Goal: Information Seeking & Learning: Check status

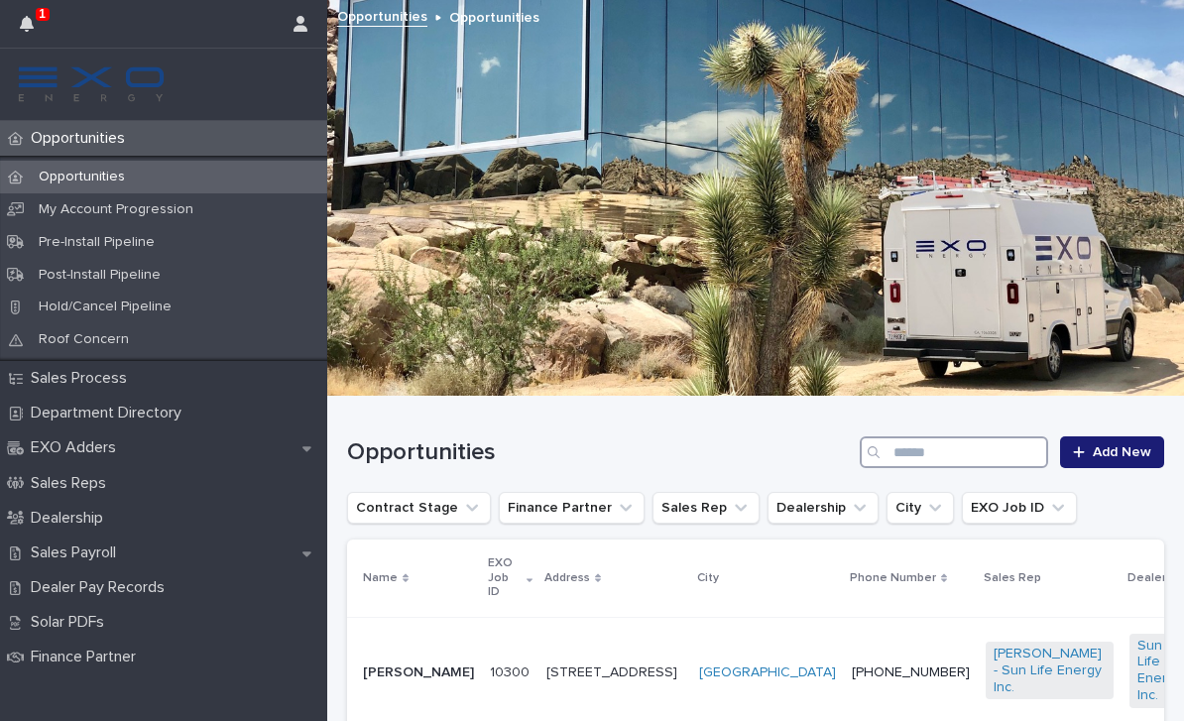
click at [988, 442] on input "Search" at bounding box center [954, 452] width 188 height 32
type input "******"
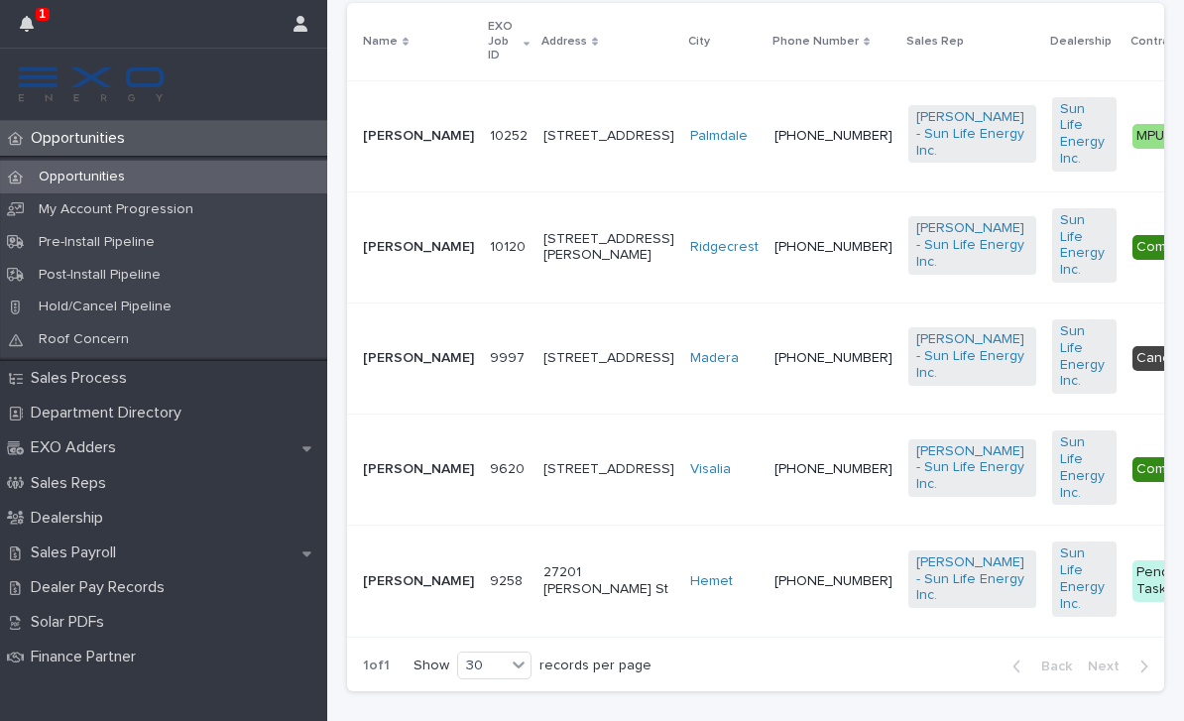
click at [392, 486] on div "[PERSON_NAME]" at bounding box center [418, 469] width 111 height 33
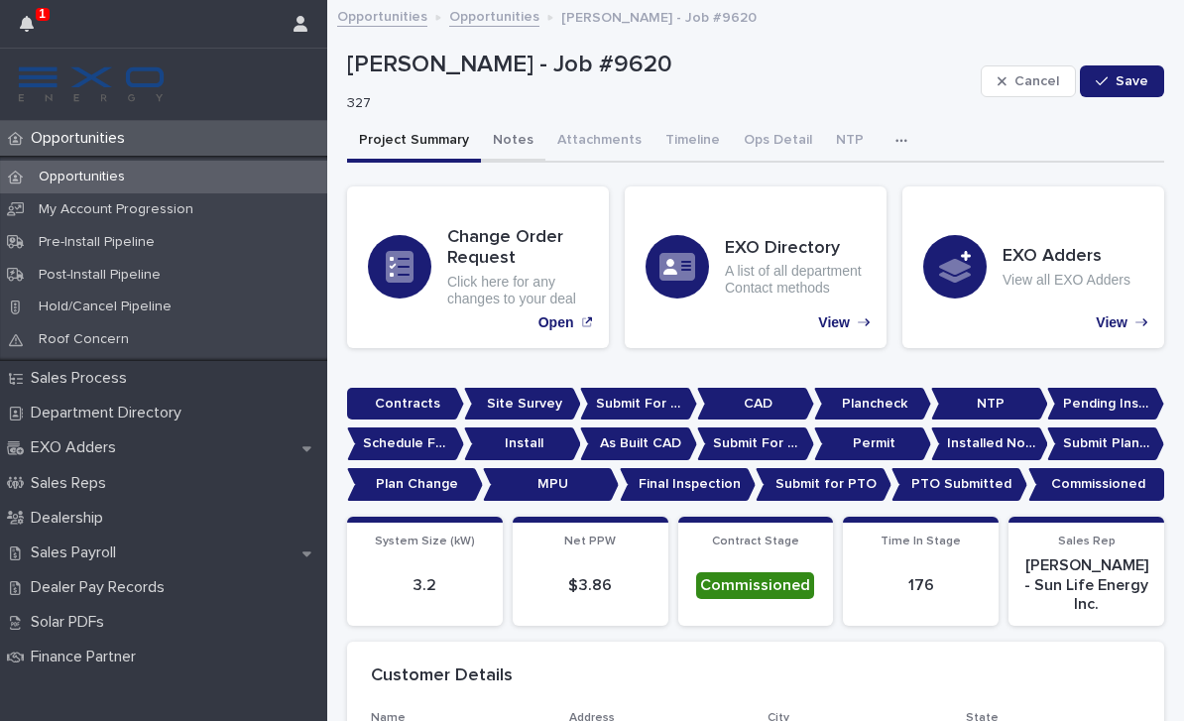
click at [501, 127] on button "Notes" at bounding box center [513, 142] width 64 height 42
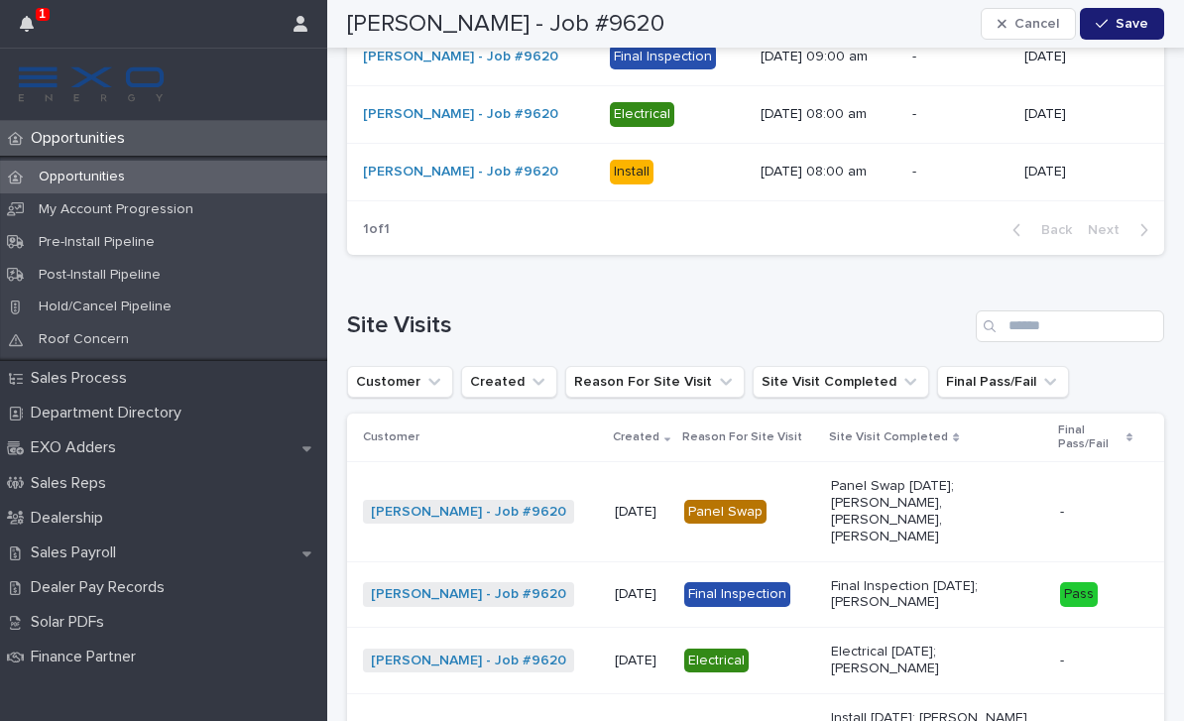
scroll to position [6637, 0]
click at [103, 544] on p "Sales Payroll" at bounding box center [77, 552] width 109 height 19
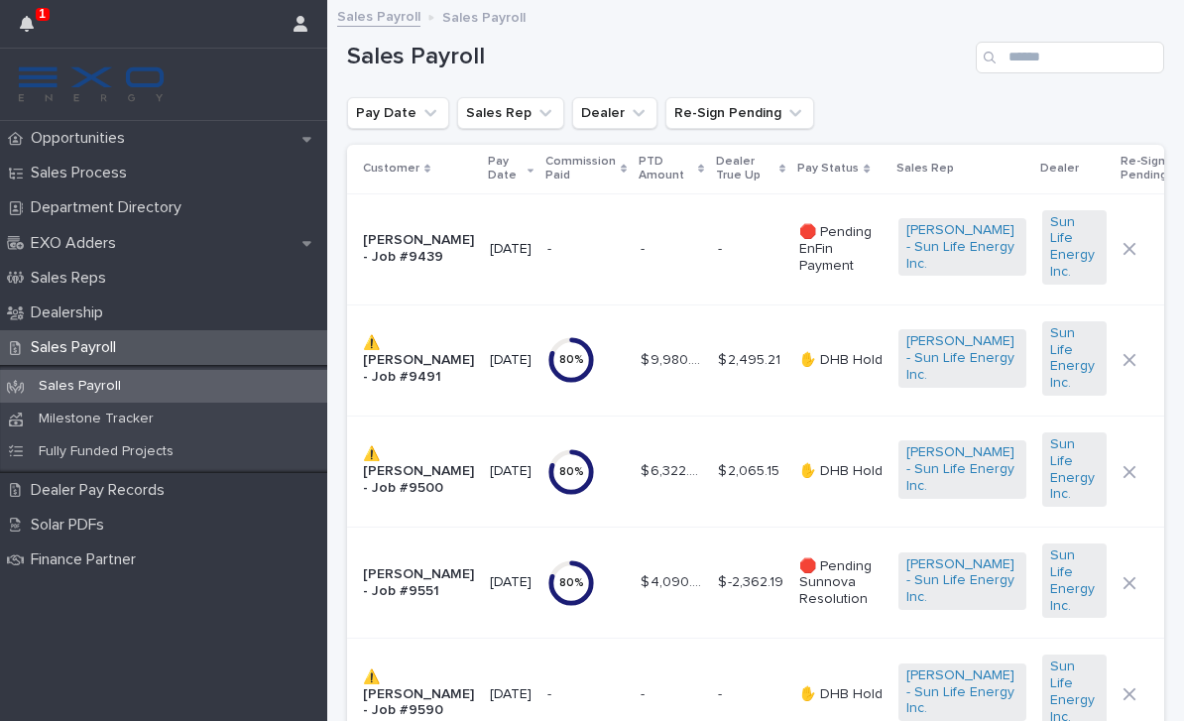
click at [849, 164] on p "Pay Status" at bounding box center [827, 169] width 61 height 22
click at [854, 167] on div "Pay Status" at bounding box center [840, 169] width 87 height 22
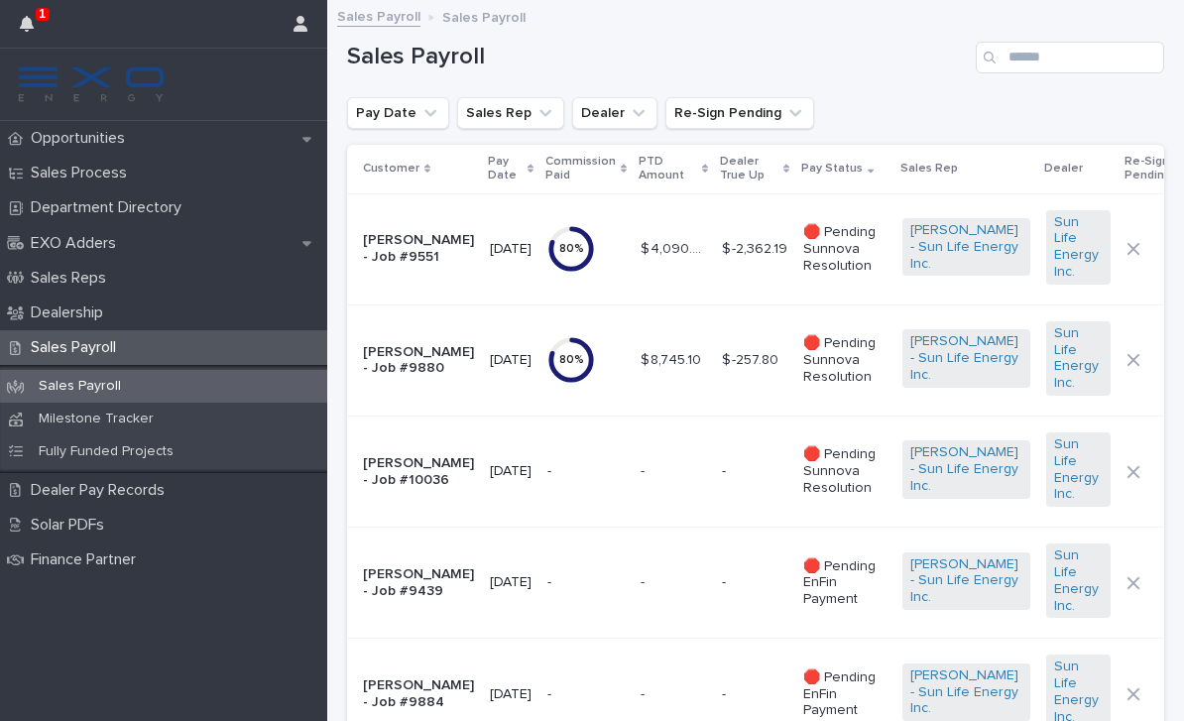
click at [837, 179] on p "Pay Status" at bounding box center [831, 169] width 61 height 22
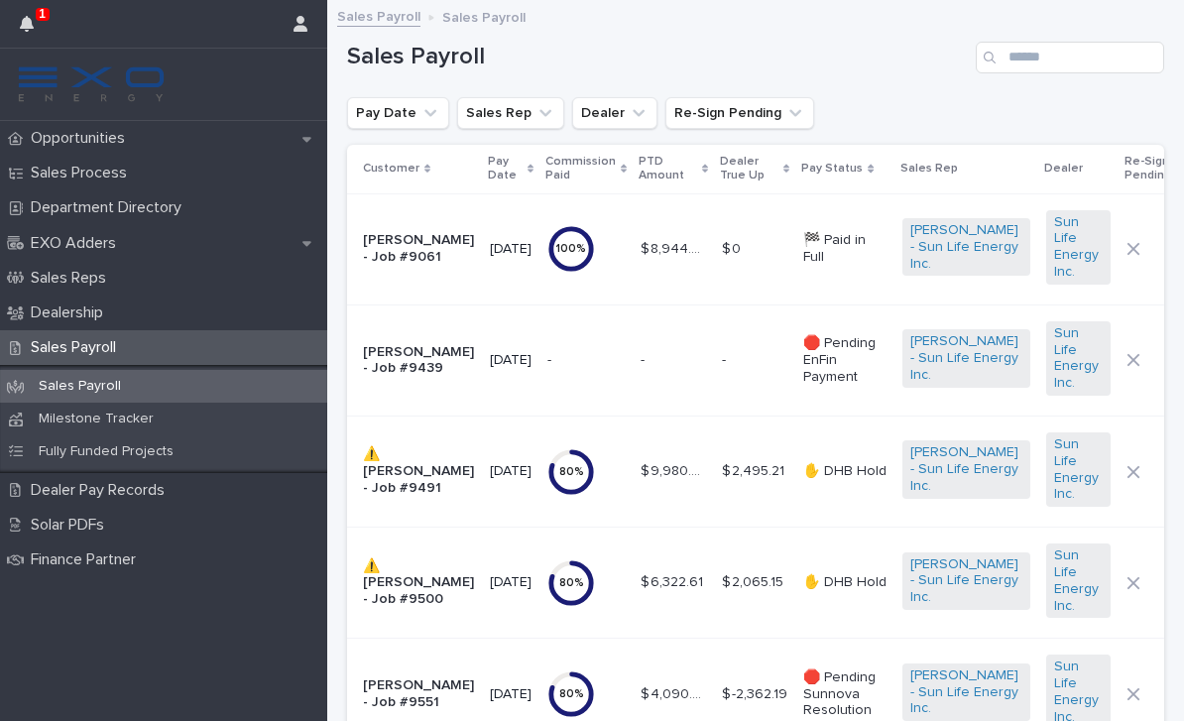
click at [854, 170] on p "Pay Status" at bounding box center [831, 169] width 61 height 22
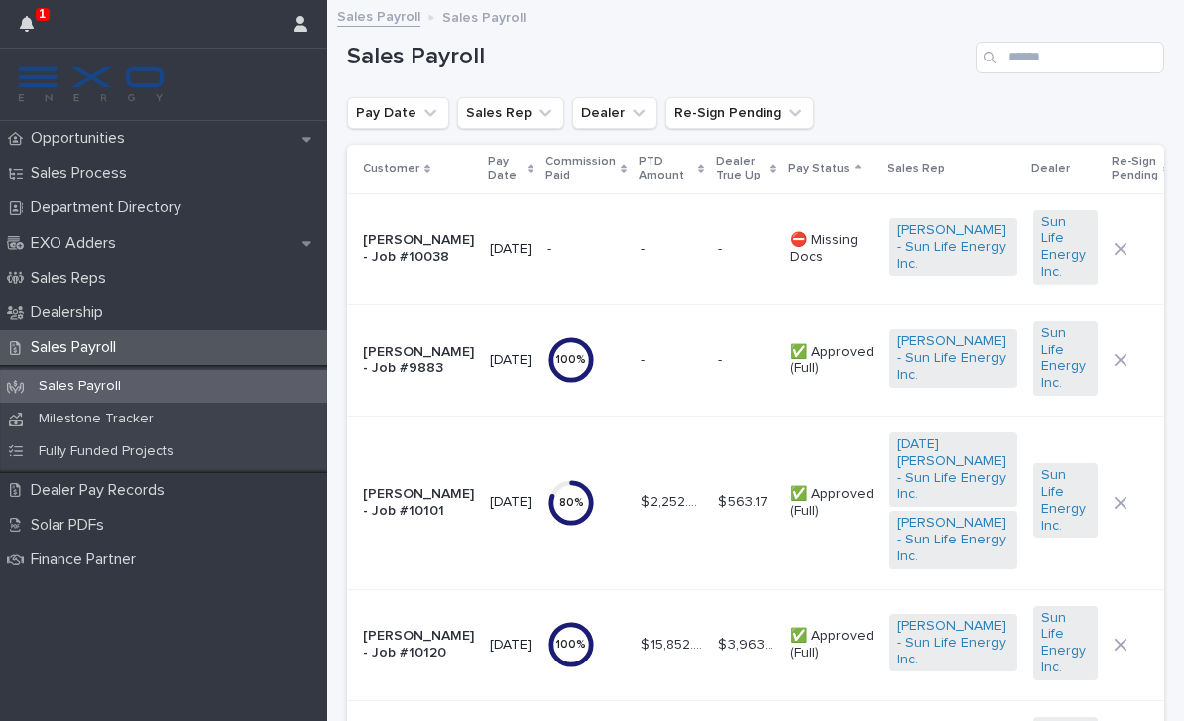
click at [131, 101] on img at bounding box center [91, 84] width 151 height 40
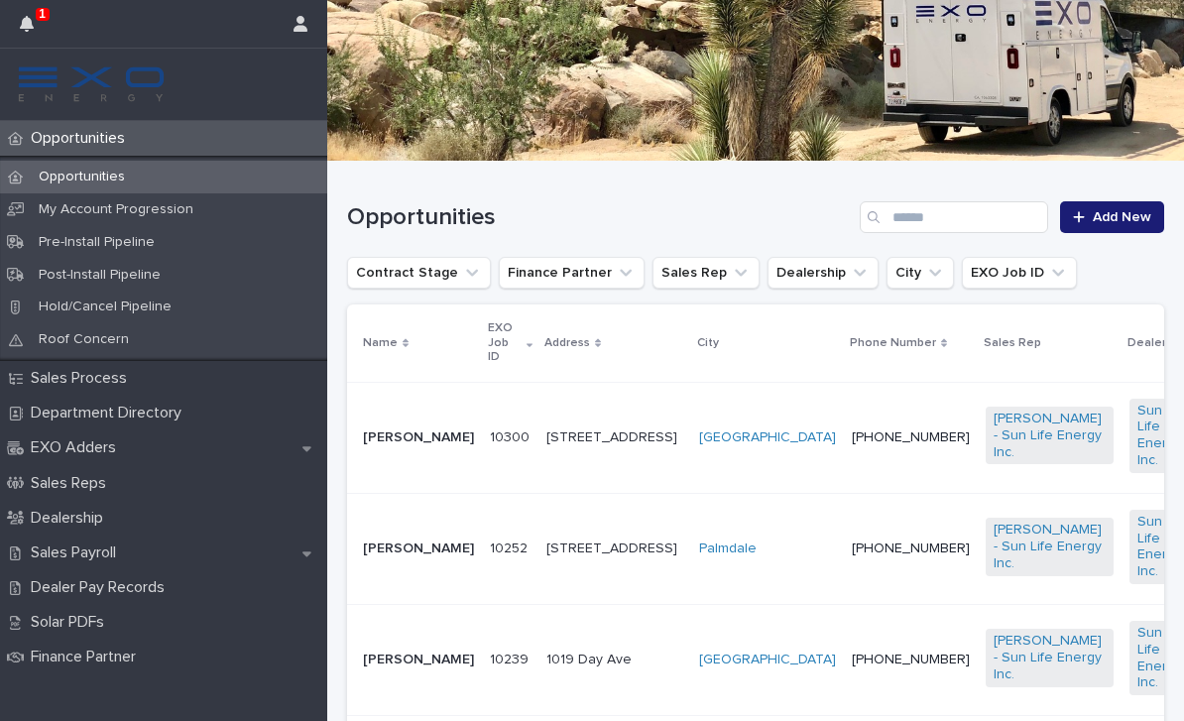
scroll to position [330, 0]
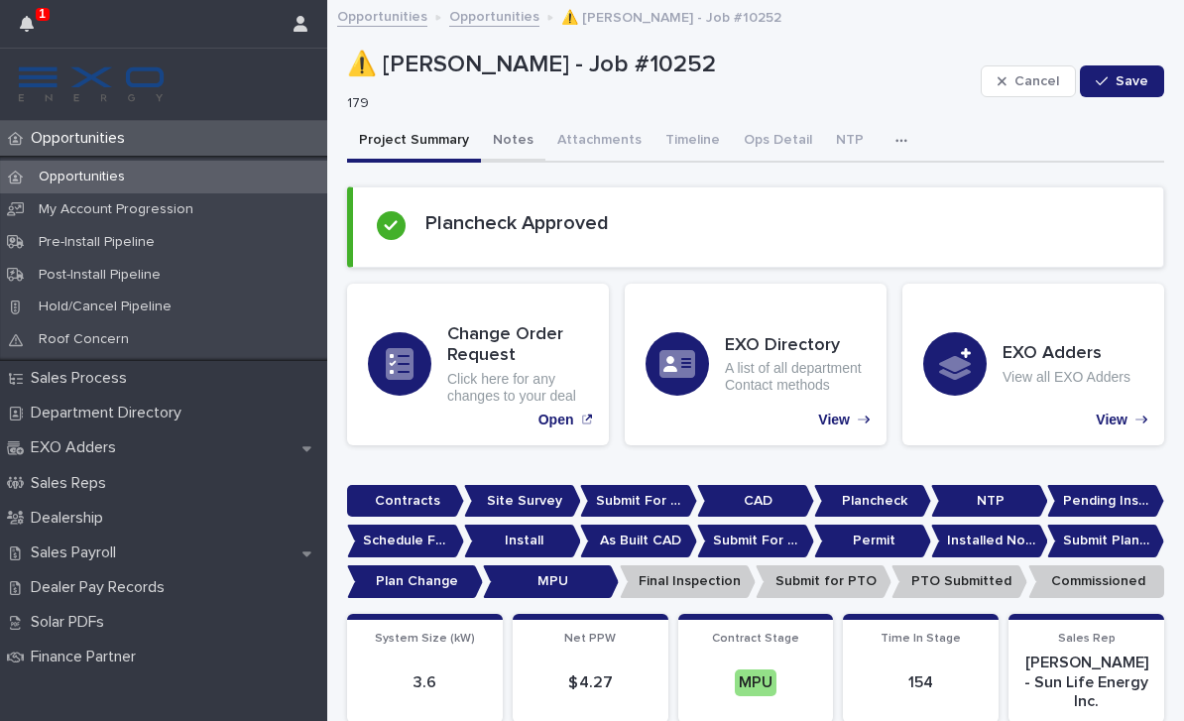
click at [524, 140] on button "Notes" at bounding box center [513, 142] width 64 height 42
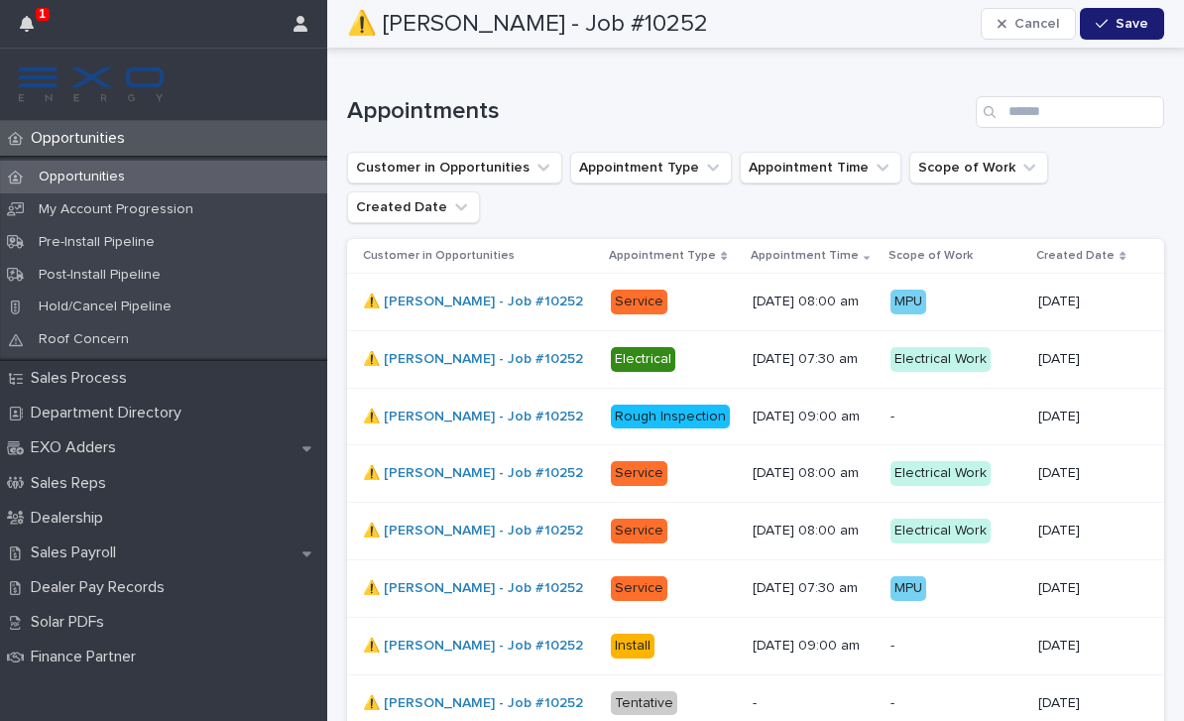
scroll to position [6272, 0]
